Goal: Check status: Check status

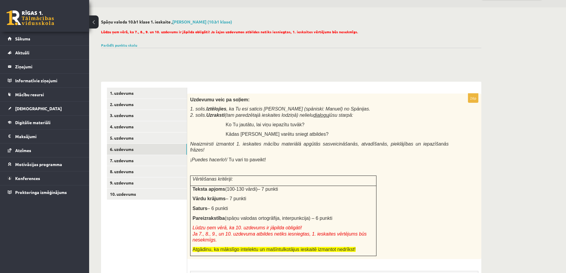
scroll to position [30, 0]
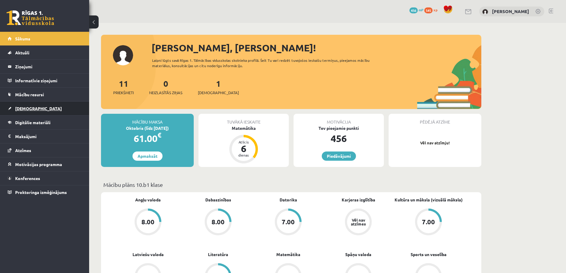
click at [28, 108] on span "[DEMOGRAPHIC_DATA]" at bounding box center [38, 108] width 47 height 5
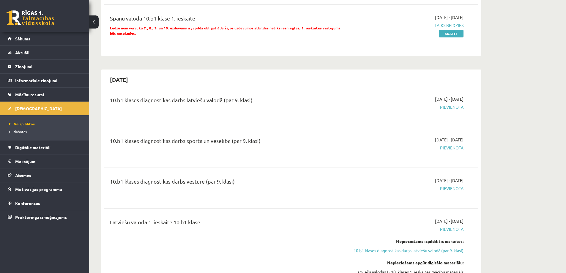
scroll to position [267, 0]
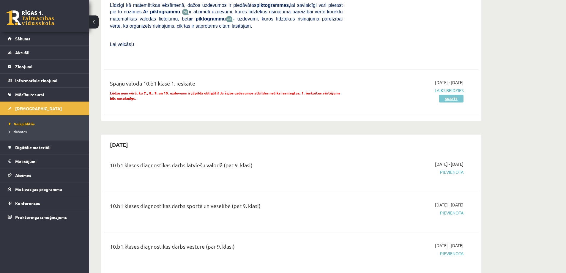
click at [450, 95] on link "Skatīt" at bounding box center [451, 99] width 25 height 8
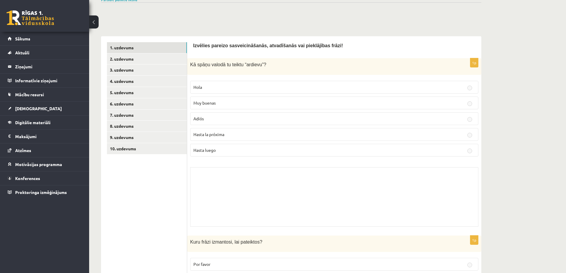
scroll to position [59, 0]
